Goal: Task Accomplishment & Management: Use online tool/utility

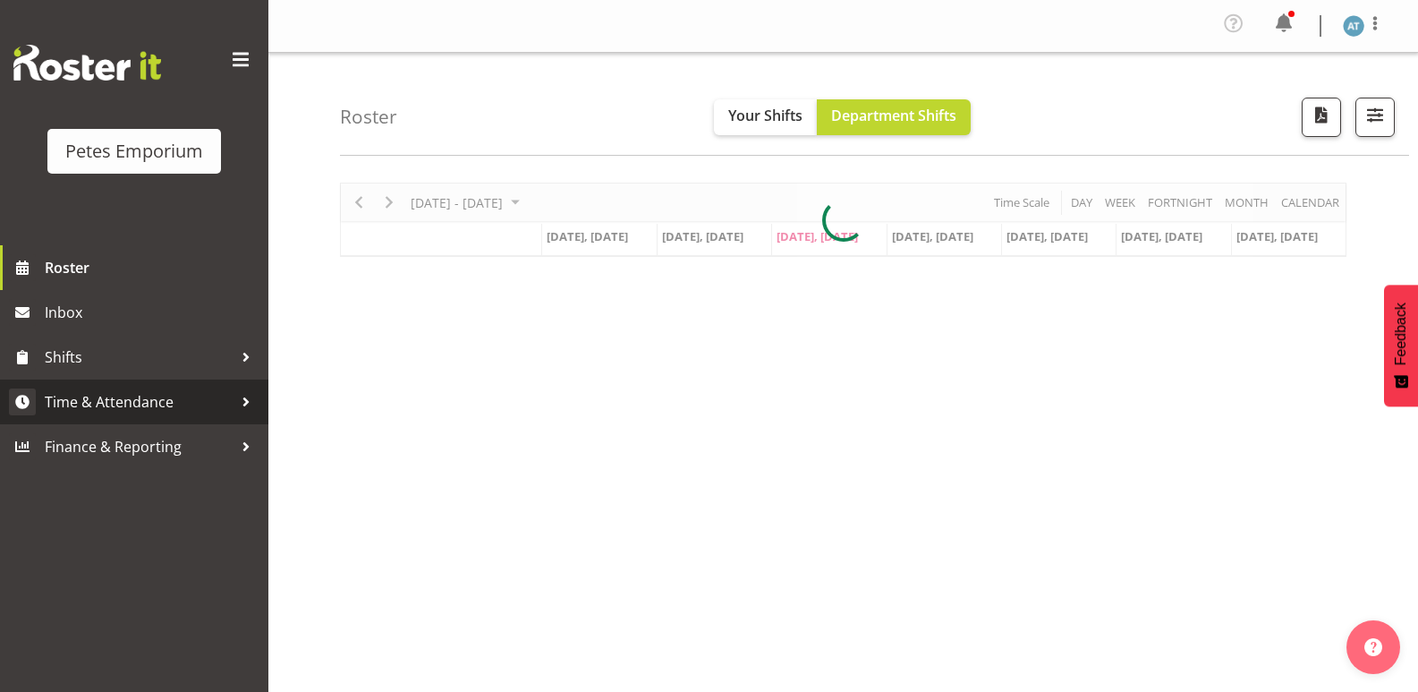
click at [190, 404] on span "Time & Attendance" at bounding box center [139, 401] width 188 height 27
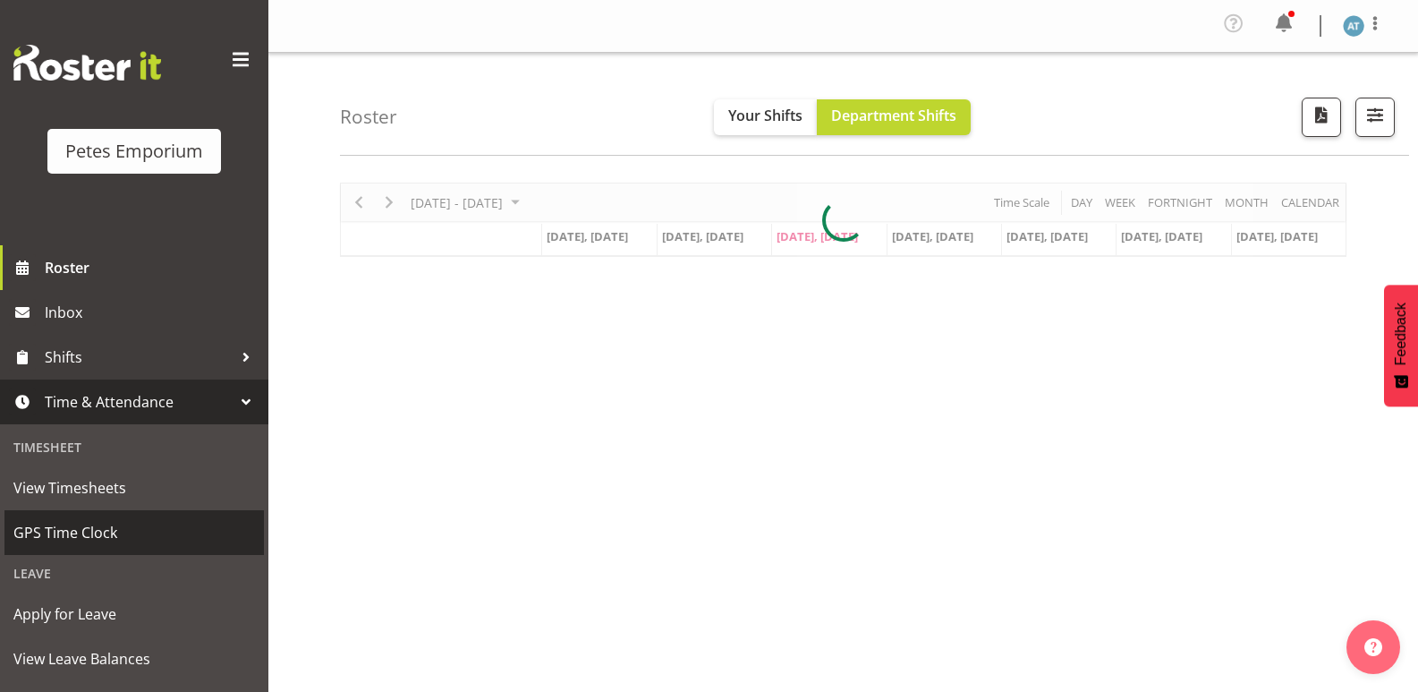
click at [116, 537] on span "GPS Time Clock" at bounding box center [134, 532] width 242 height 27
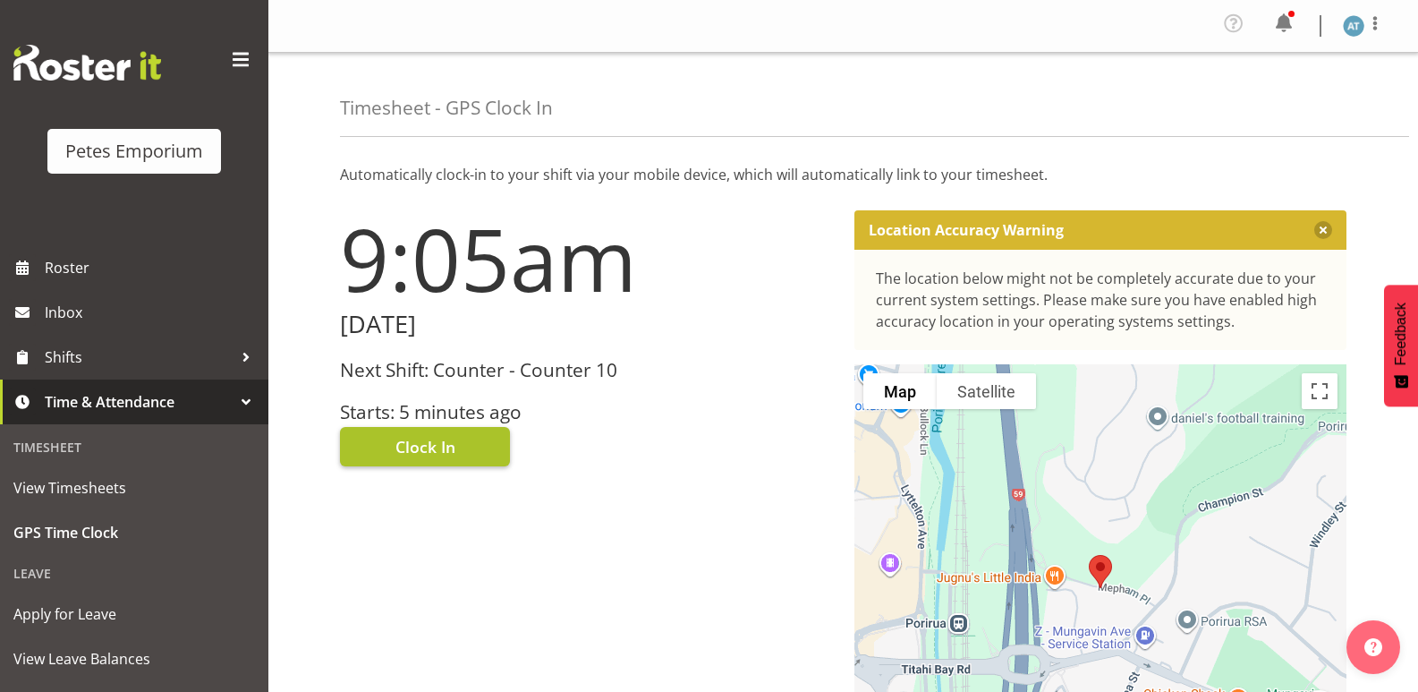
click at [471, 428] on button "Clock In" at bounding box center [425, 446] width 170 height 39
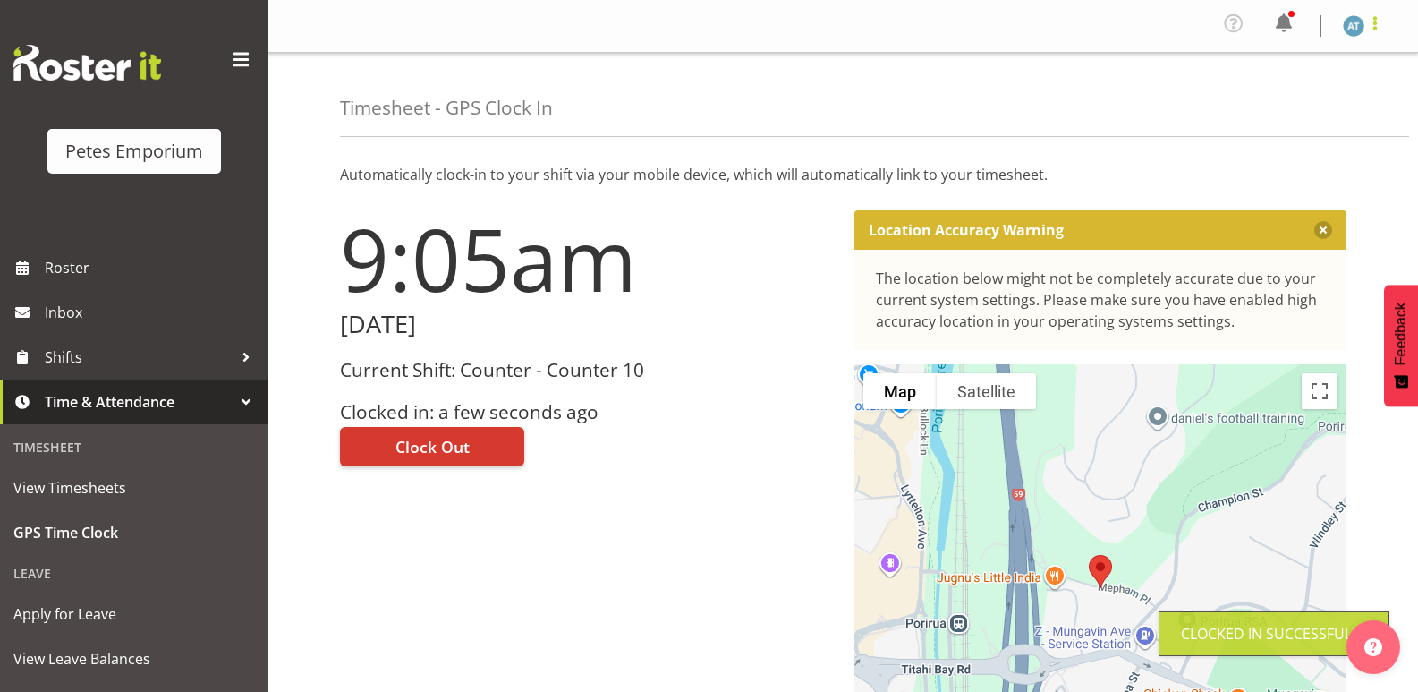
click at [1377, 20] on span at bounding box center [1374, 23] width 21 height 21
click at [1313, 107] on link "Log Out" at bounding box center [1300, 98] width 172 height 32
